Goal: Find specific page/section: Find specific page/section

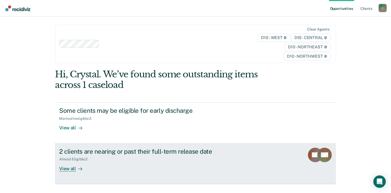
click at [65, 167] on div "View all" at bounding box center [73, 167] width 29 height 10
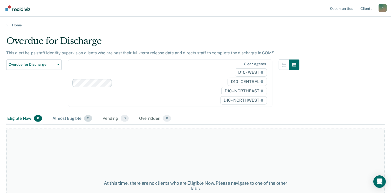
click at [72, 119] on div "Almost Eligible 2" at bounding box center [72, 118] width 42 height 11
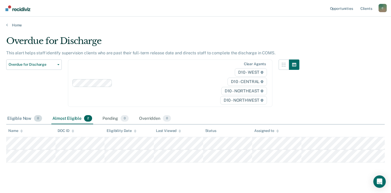
click at [22, 121] on div "Eligible Now 0" at bounding box center [24, 118] width 37 height 11
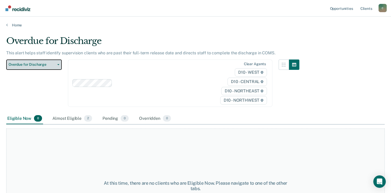
click at [57, 64] on button "Overdue for Discharge" at bounding box center [33, 65] width 55 height 10
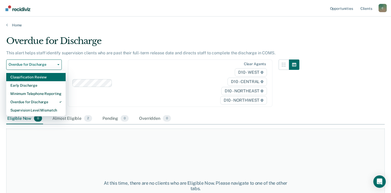
click at [51, 80] on div "Classification Review" at bounding box center [35, 77] width 51 height 8
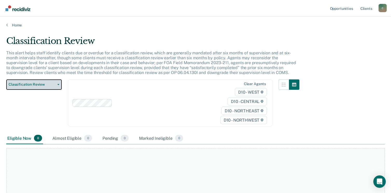
click at [58, 81] on button "Classification Review" at bounding box center [33, 85] width 55 height 10
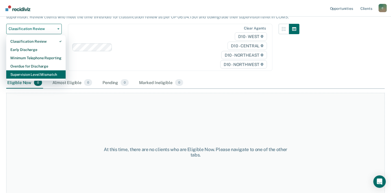
scroll to position [73, 0]
